Goal: Information Seeking & Learning: Learn about a topic

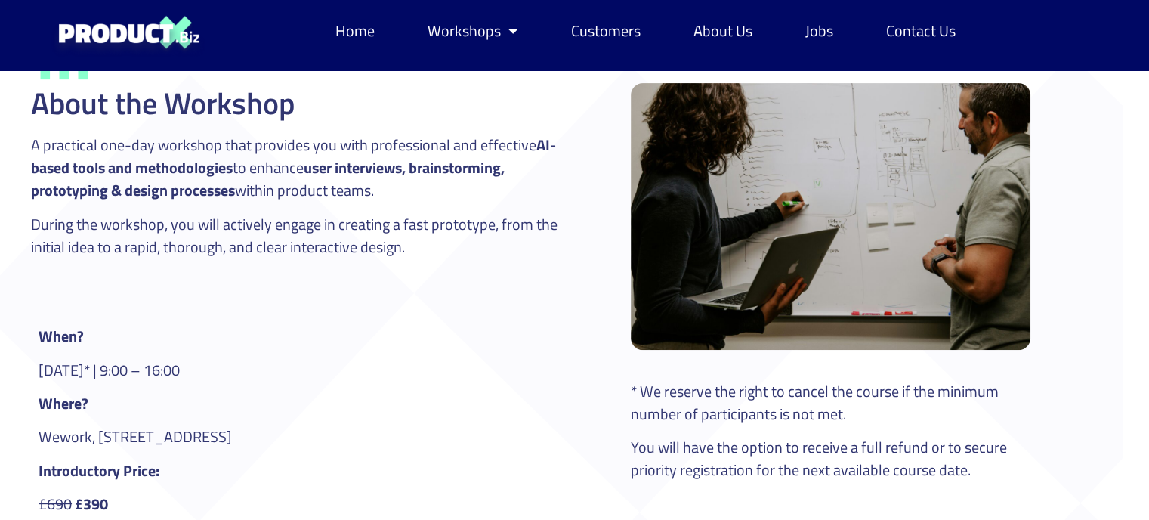
scroll to position [503, 26]
